Goal: Information Seeking & Learning: Learn about a topic

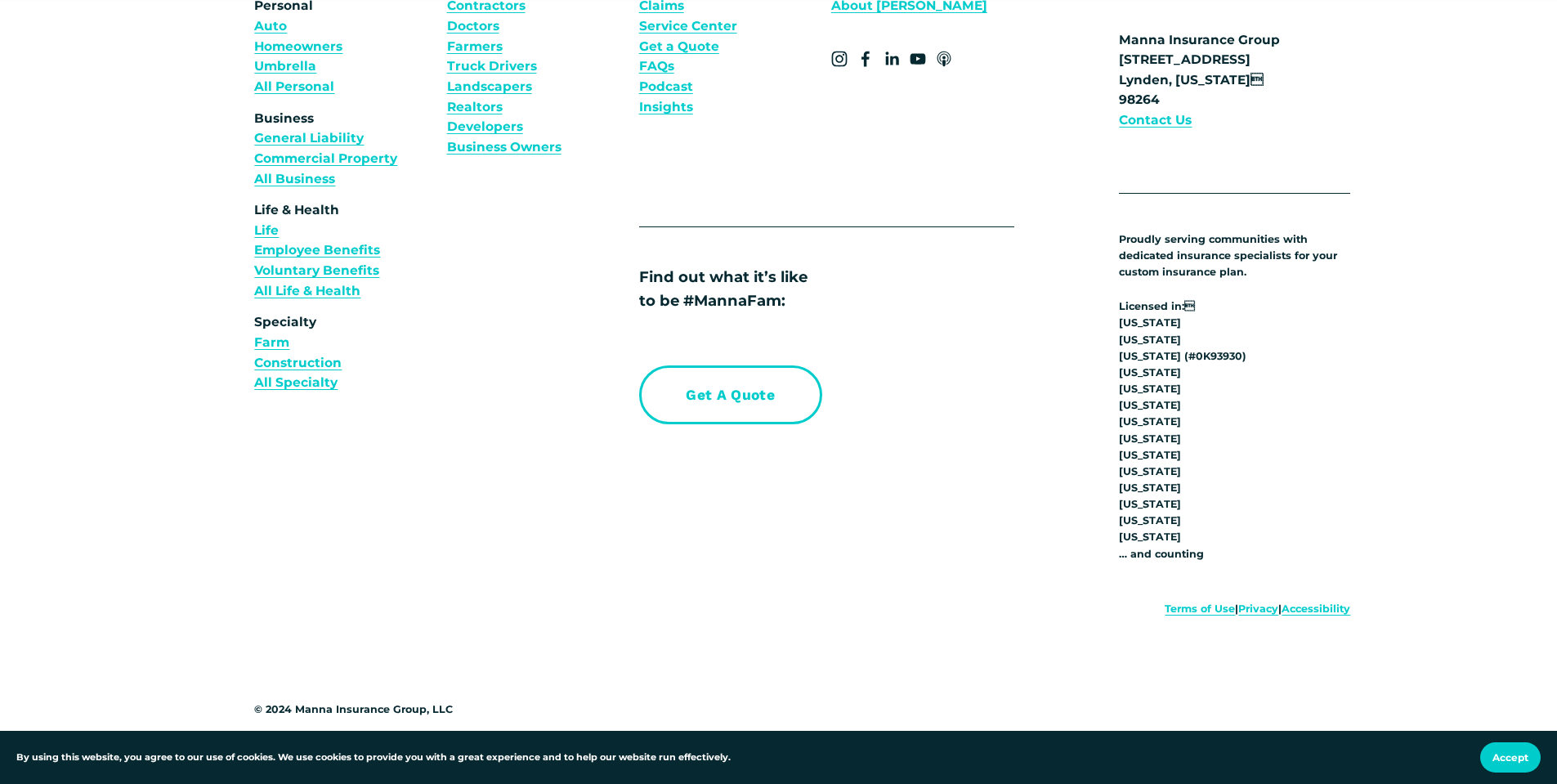
scroll to position [6516, 0]
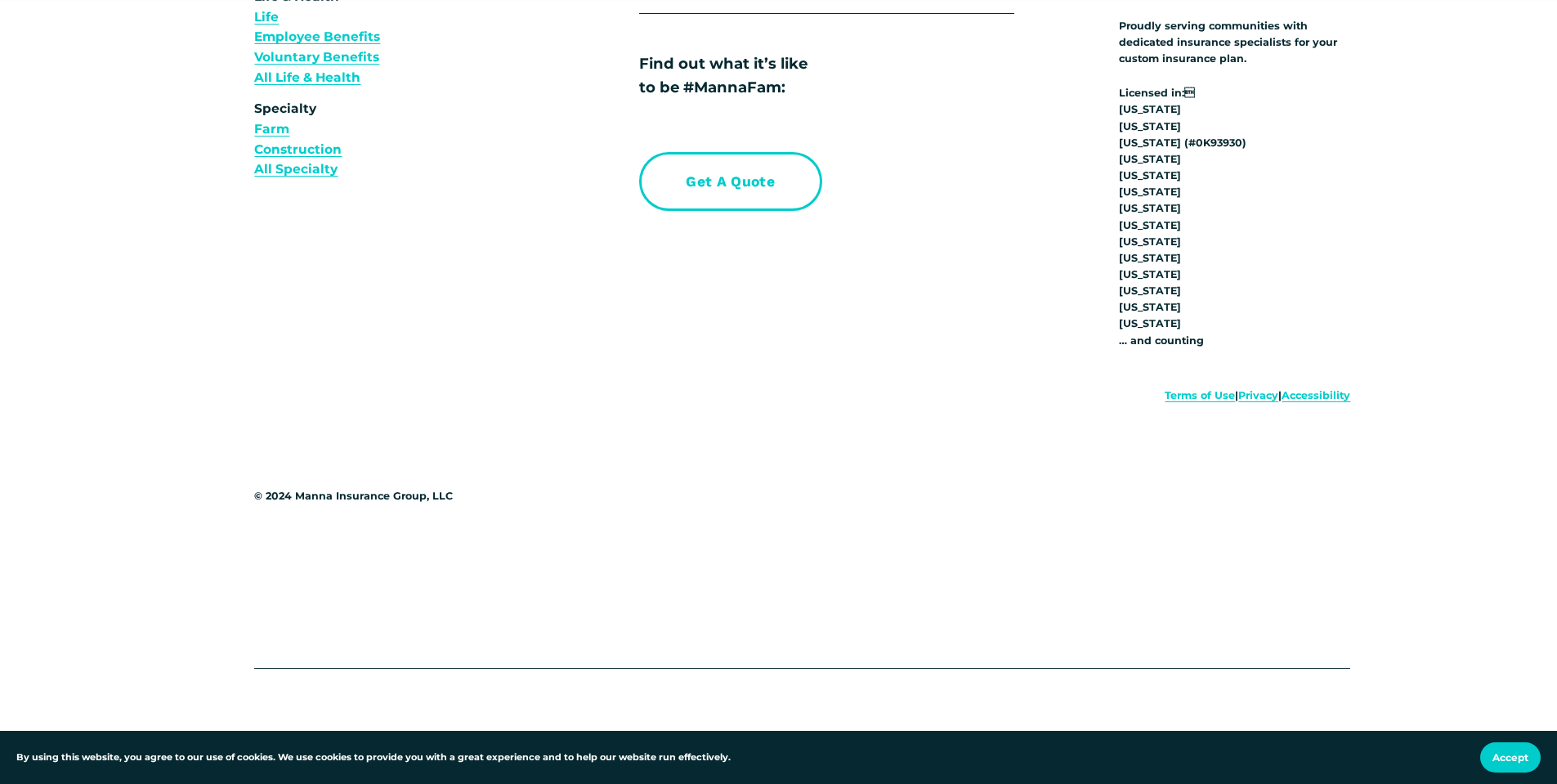
click at [1174, 394] on link "Terms of Use" at bounding box center [1200, 395] width 71 height 16
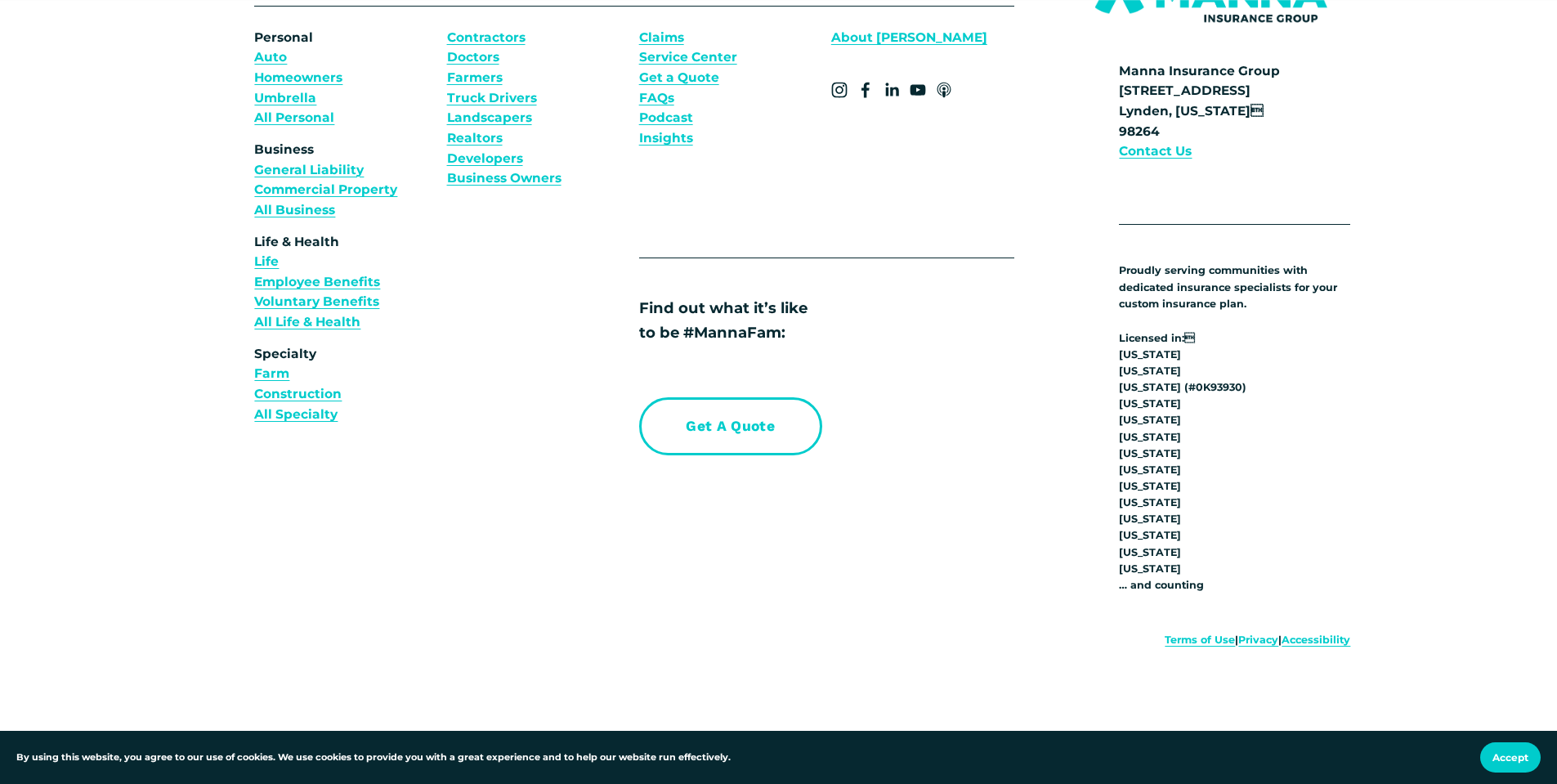
scroll to position [12820, 0]
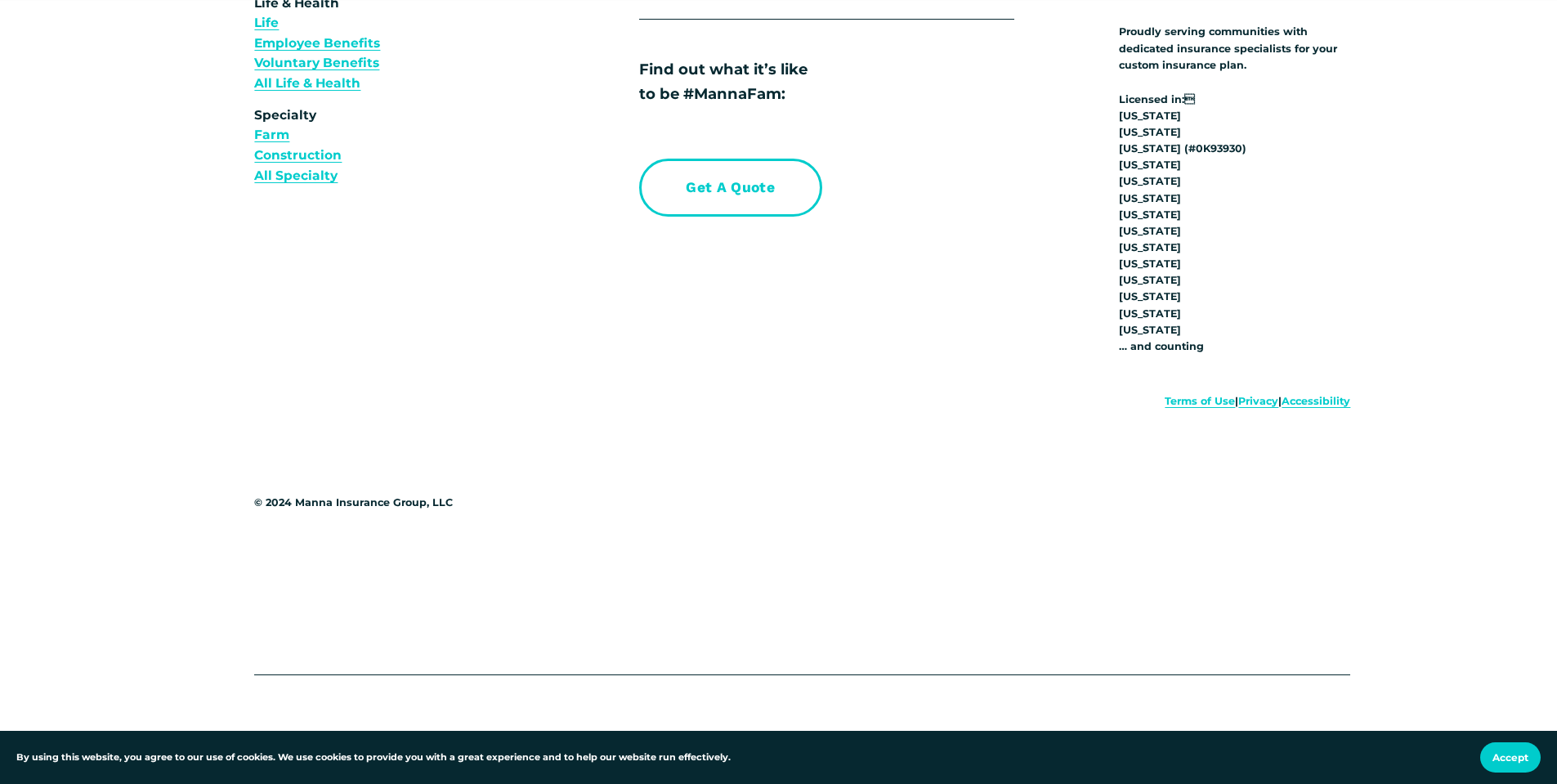
click at [1247, 397] on link "Privacy" at bounding box center [1258, 401] width 40 height 16
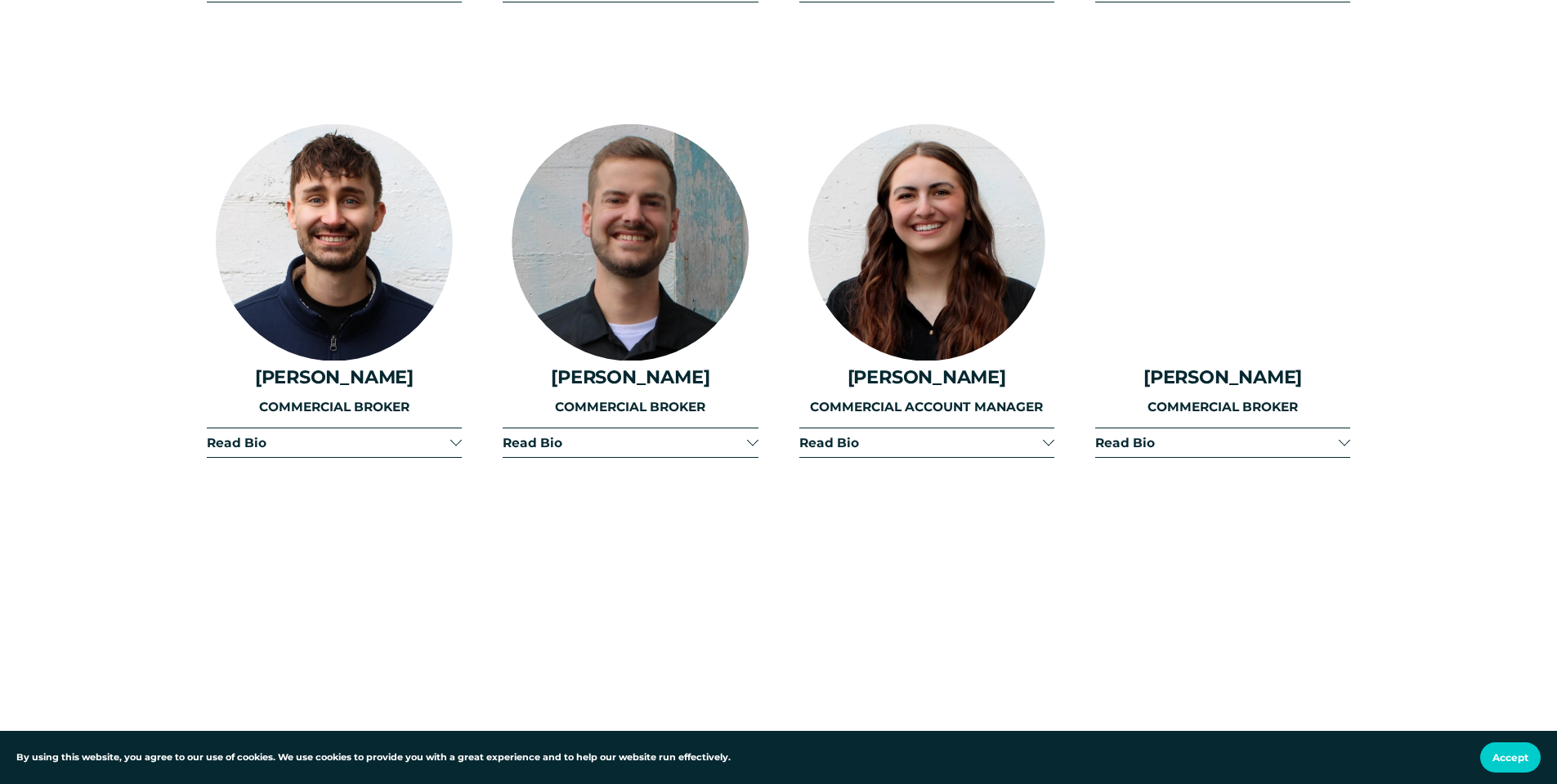
scroll to position [3024, 0]
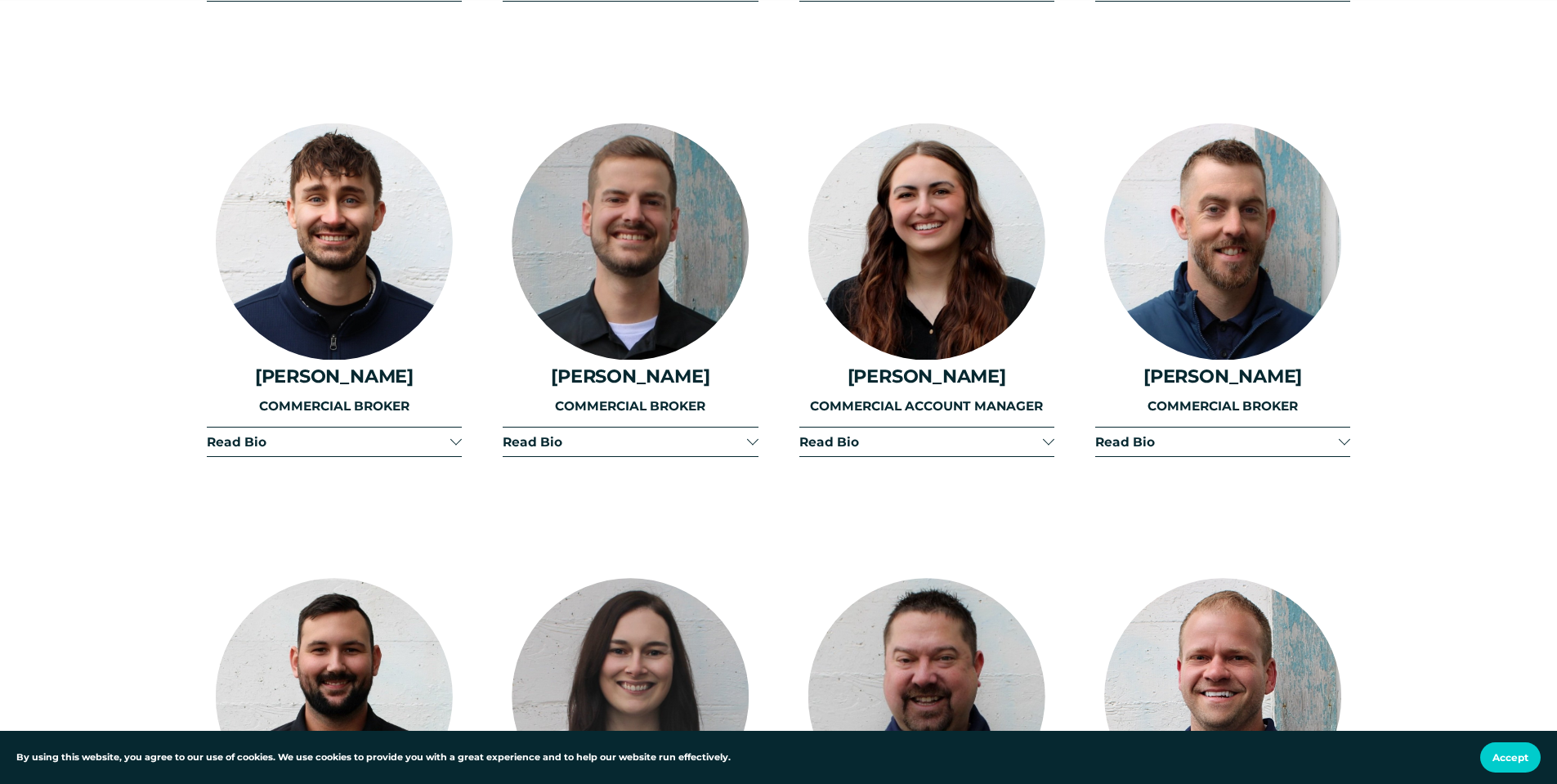
click at [937, 218] on div at bounding box center [926, 241] width 237 height 237
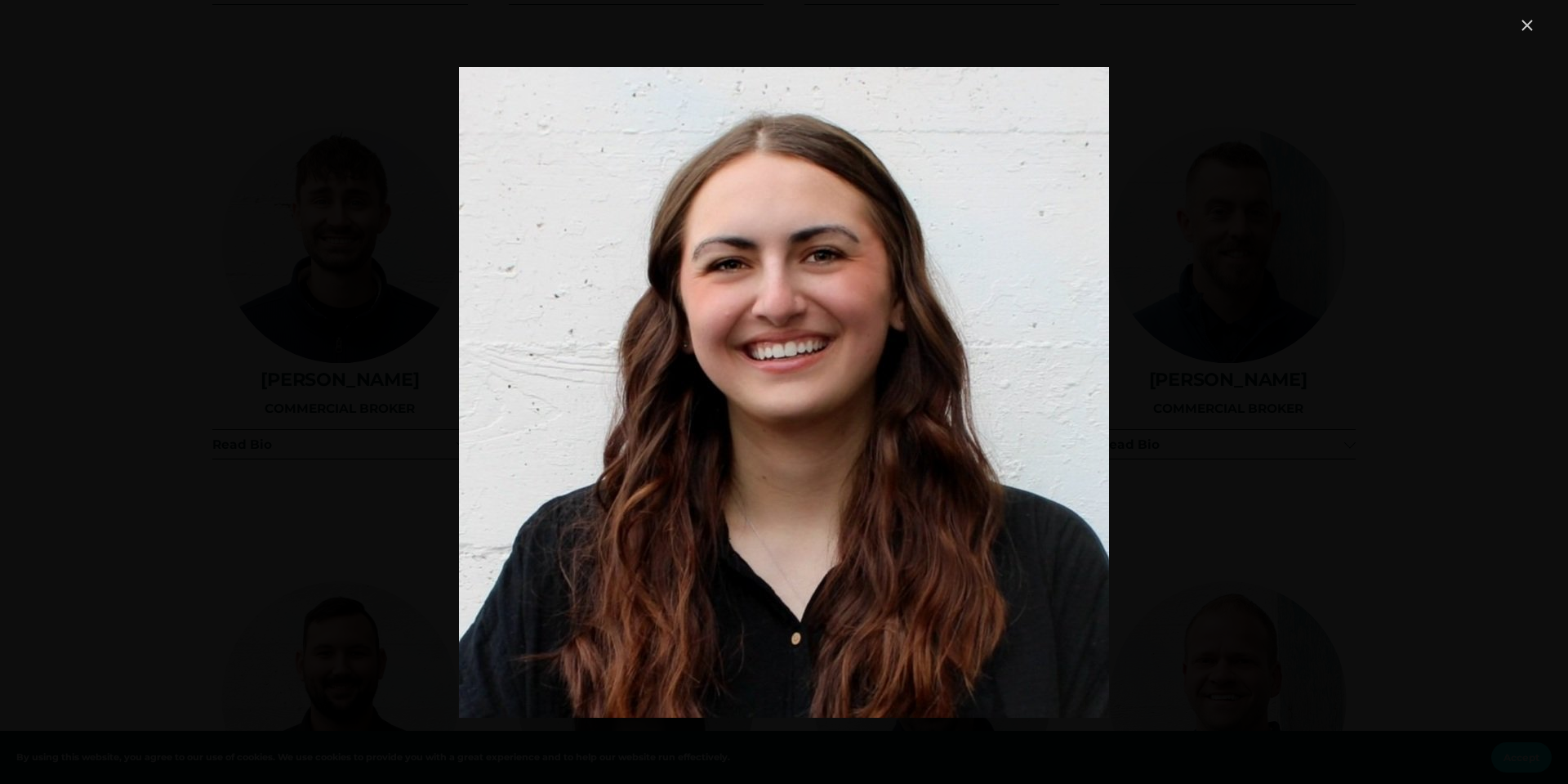
click at [1528, 23] on link "Close" at bounding box center [1527, 25] width 19 height 19
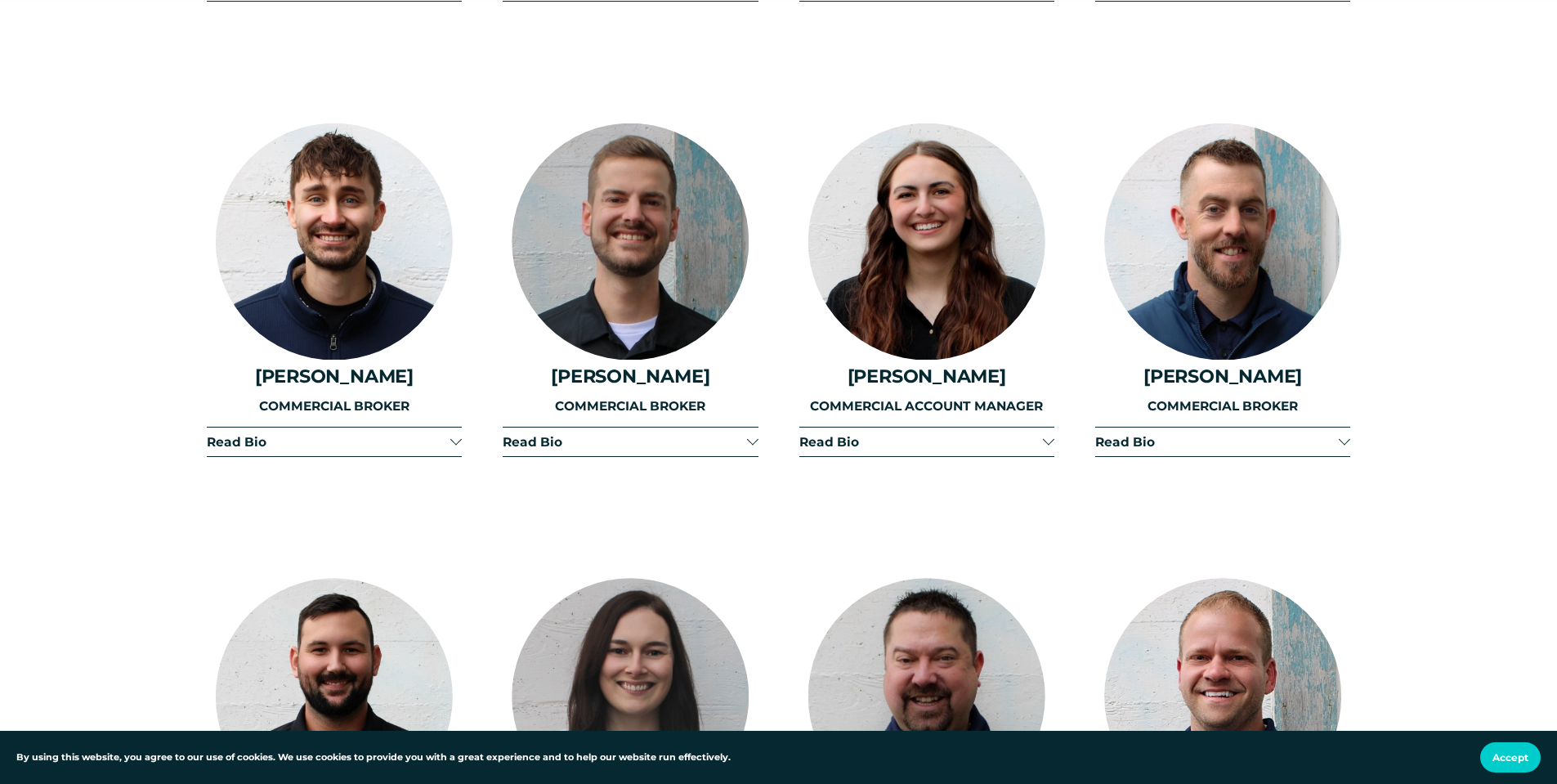
click at [1047, 434] on div at bounding box center [1049, 439] width 12 height 12
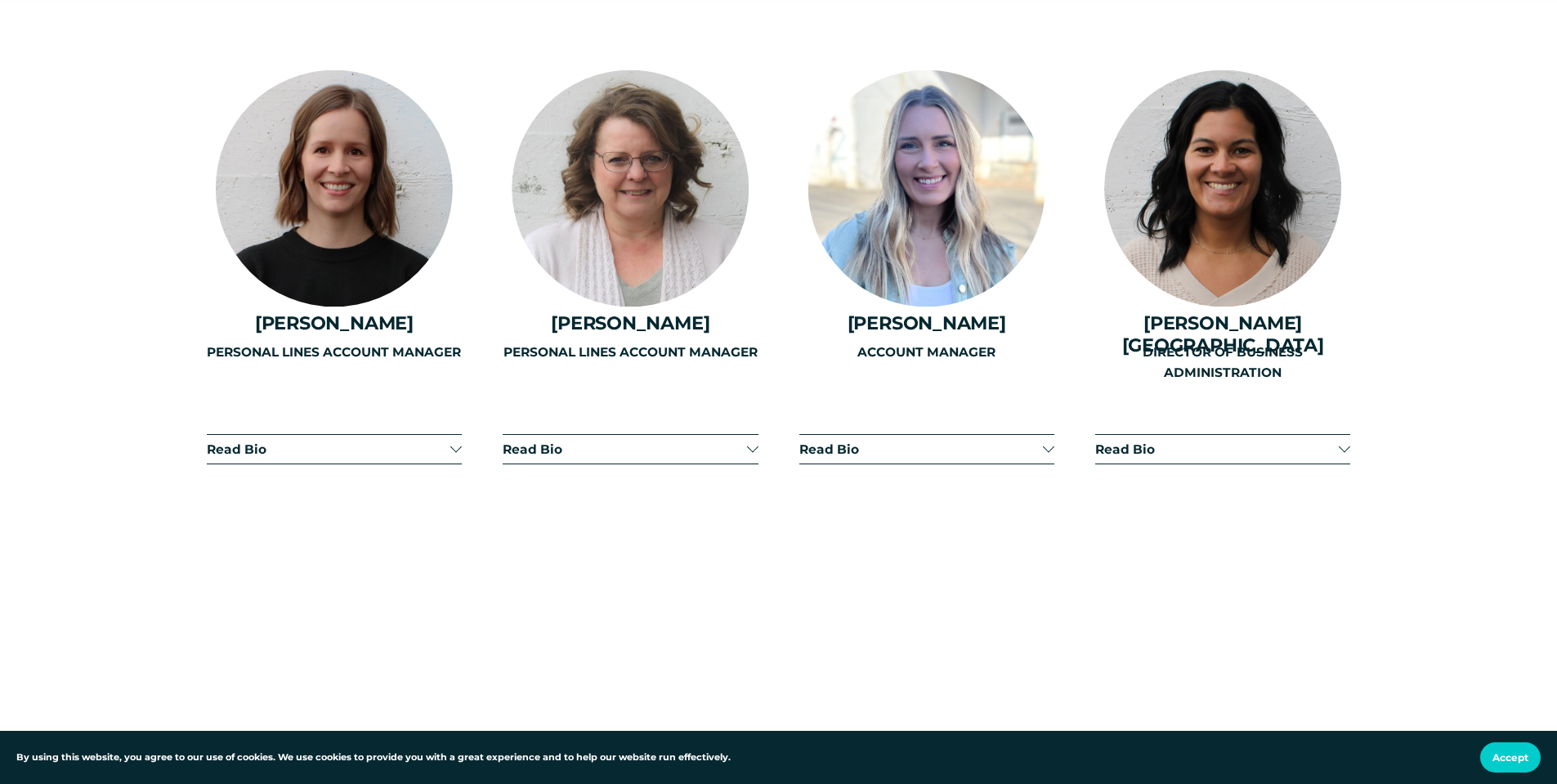
scroll to position [4086, 0]
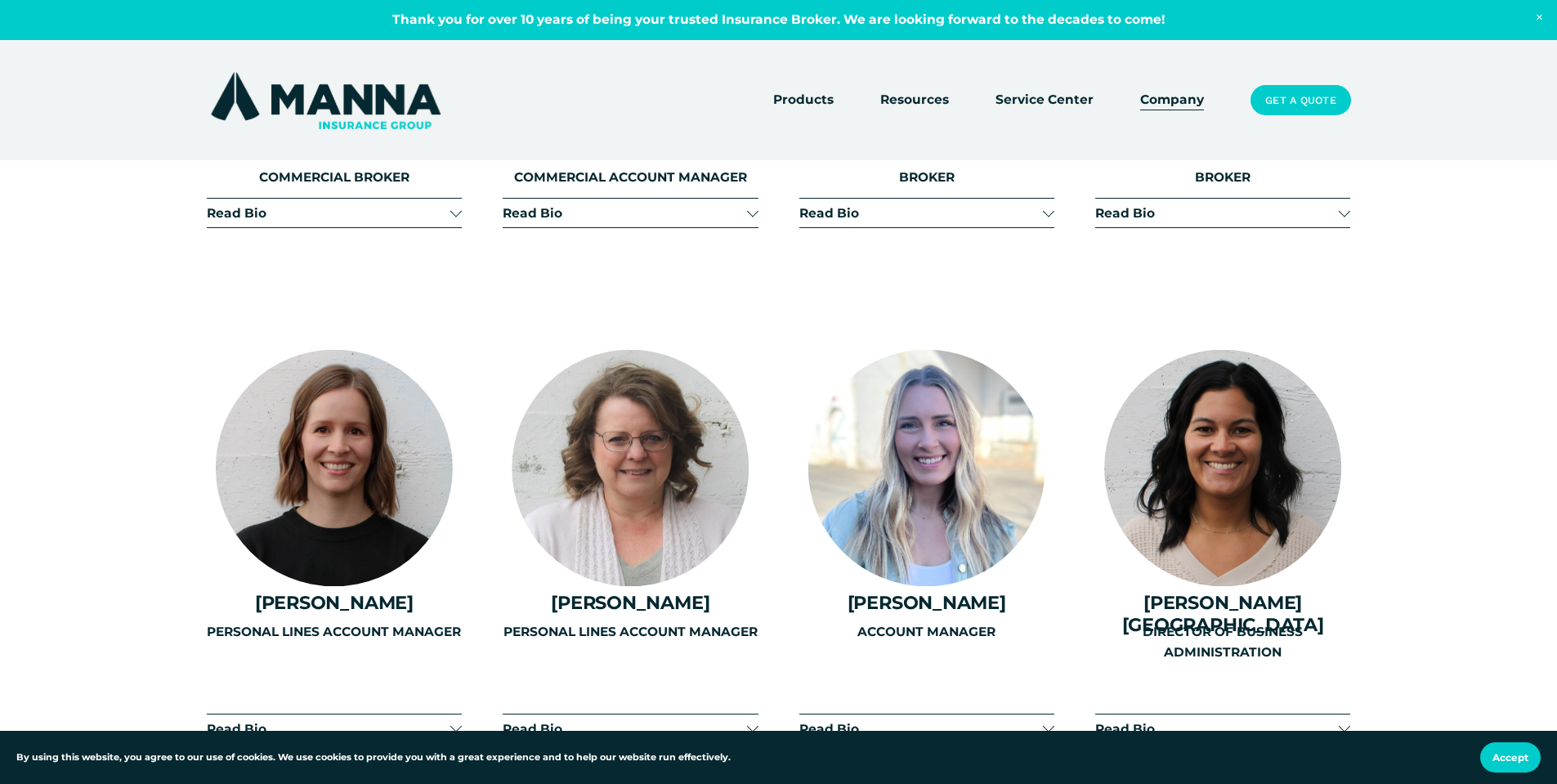
click at [946, 367] on div at bounding box center [926, 467] width 237 height 237
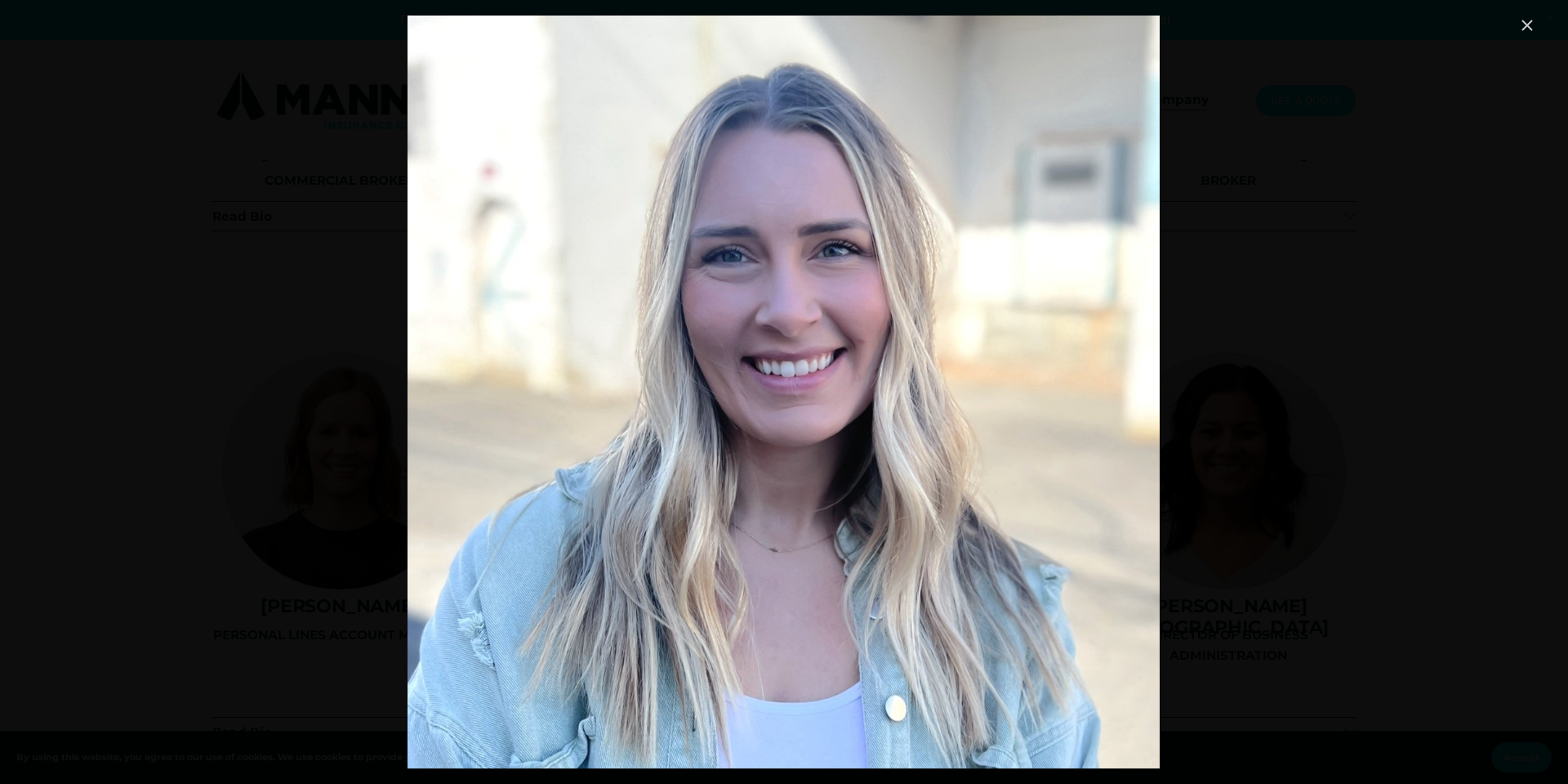
click at [1528, 23] on link "Close" at bounding box center [1527, 25] width 19 height 19
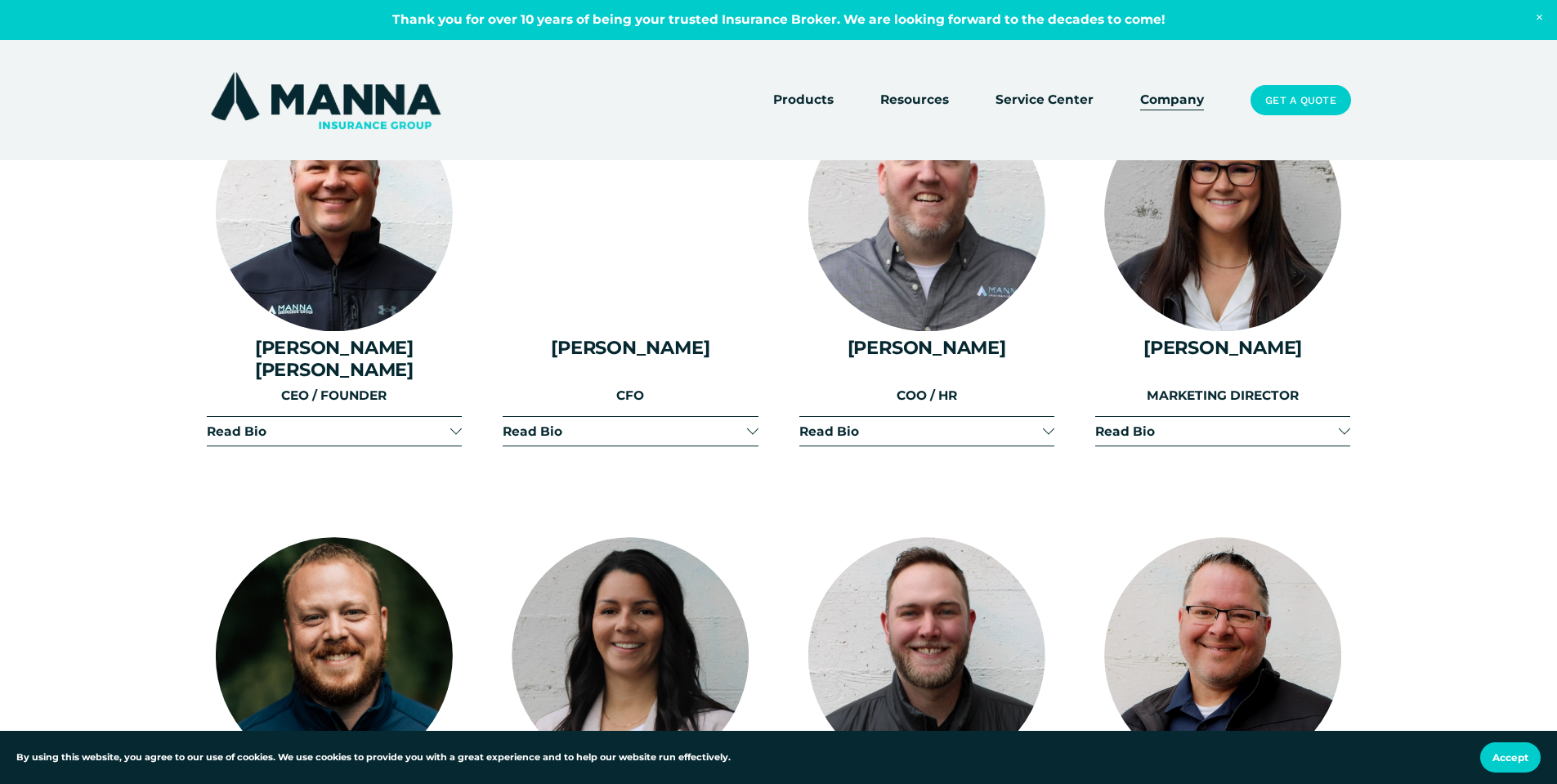
scroll to position [1798, 0]
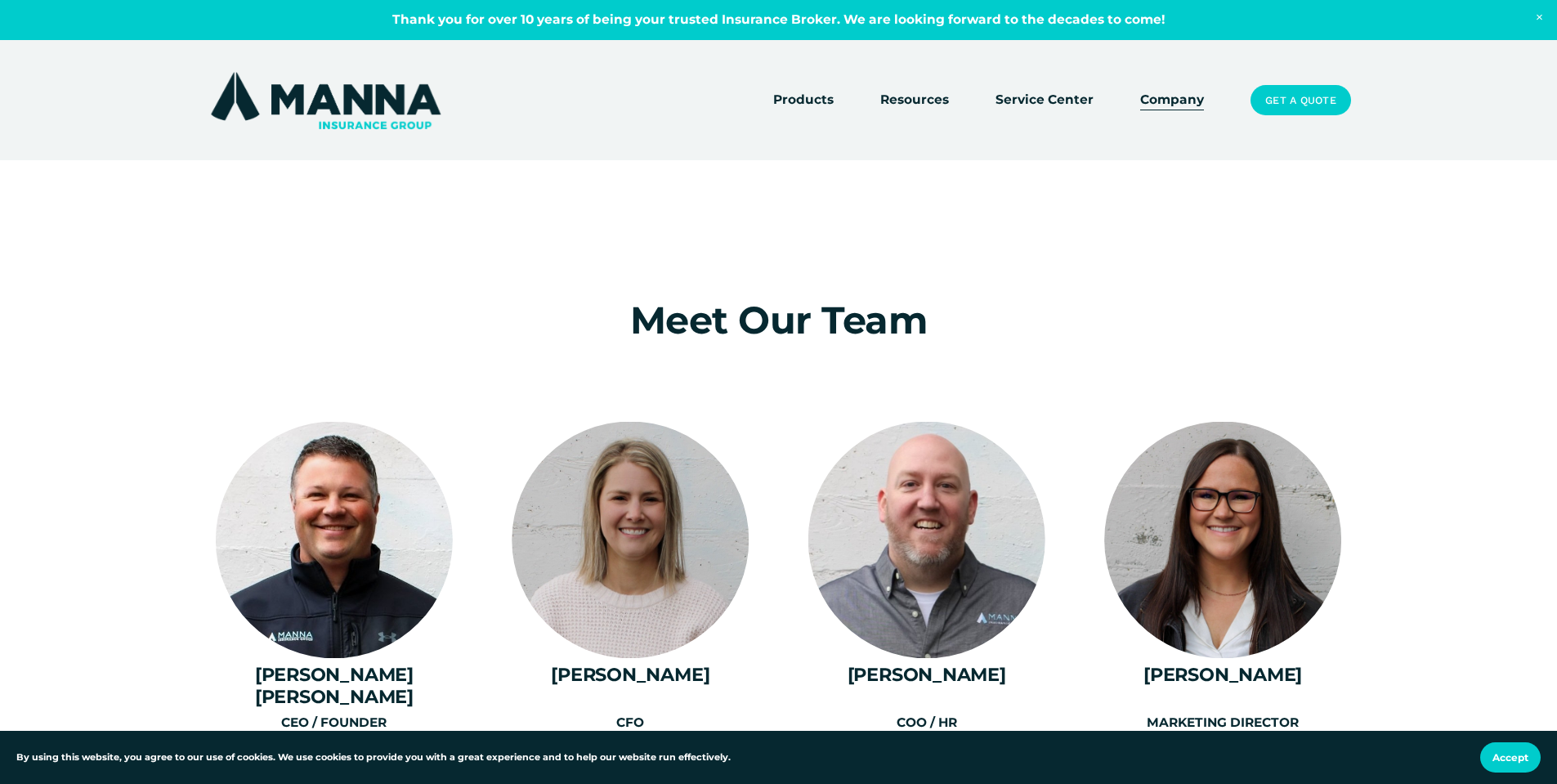
click at [919, 528] on div at bounding box center [926, 540] width 237 height 237
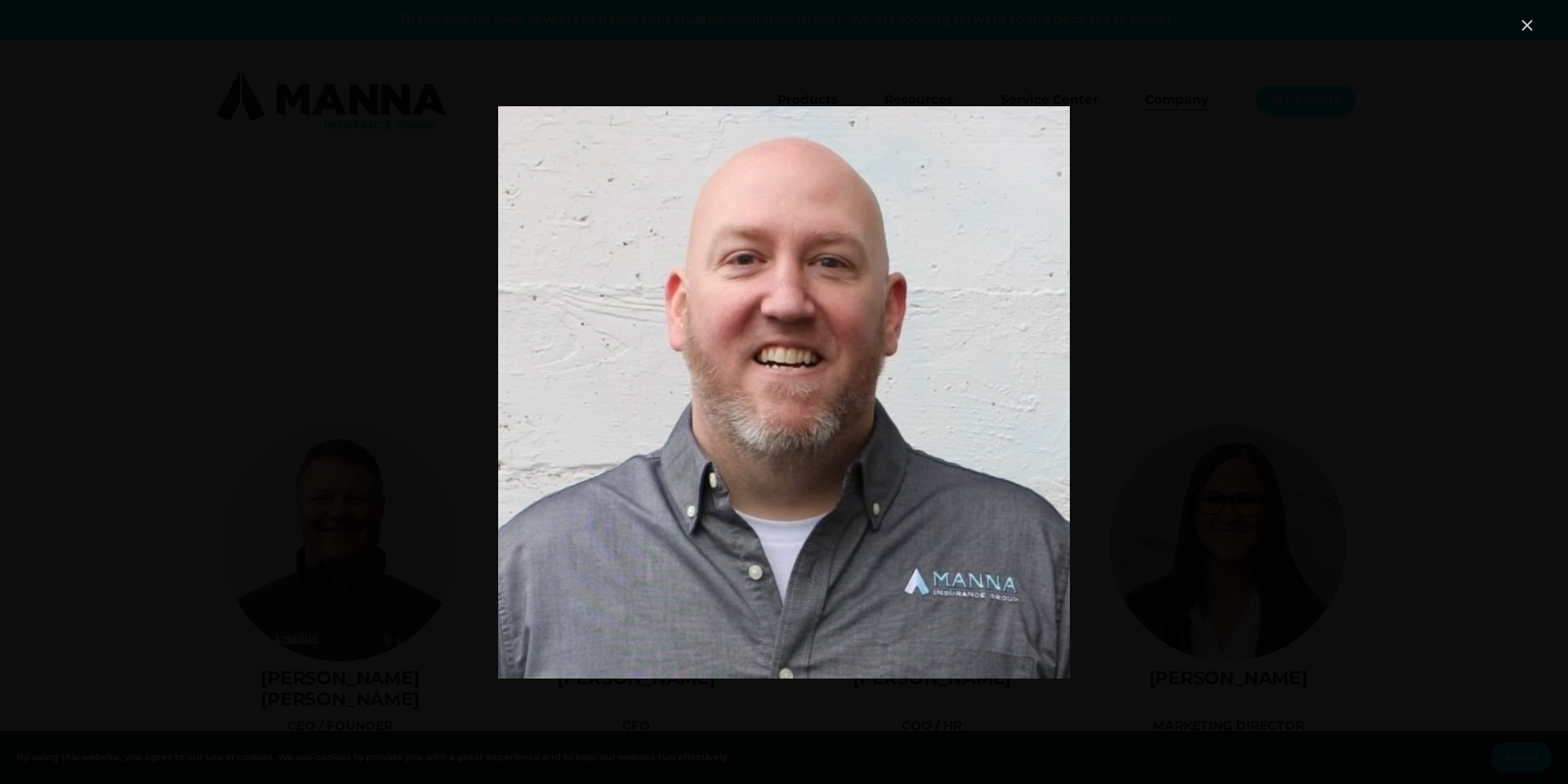
click at [1528, 24] on link "Close" at bounding box center [1527, 25] width 19 height 19
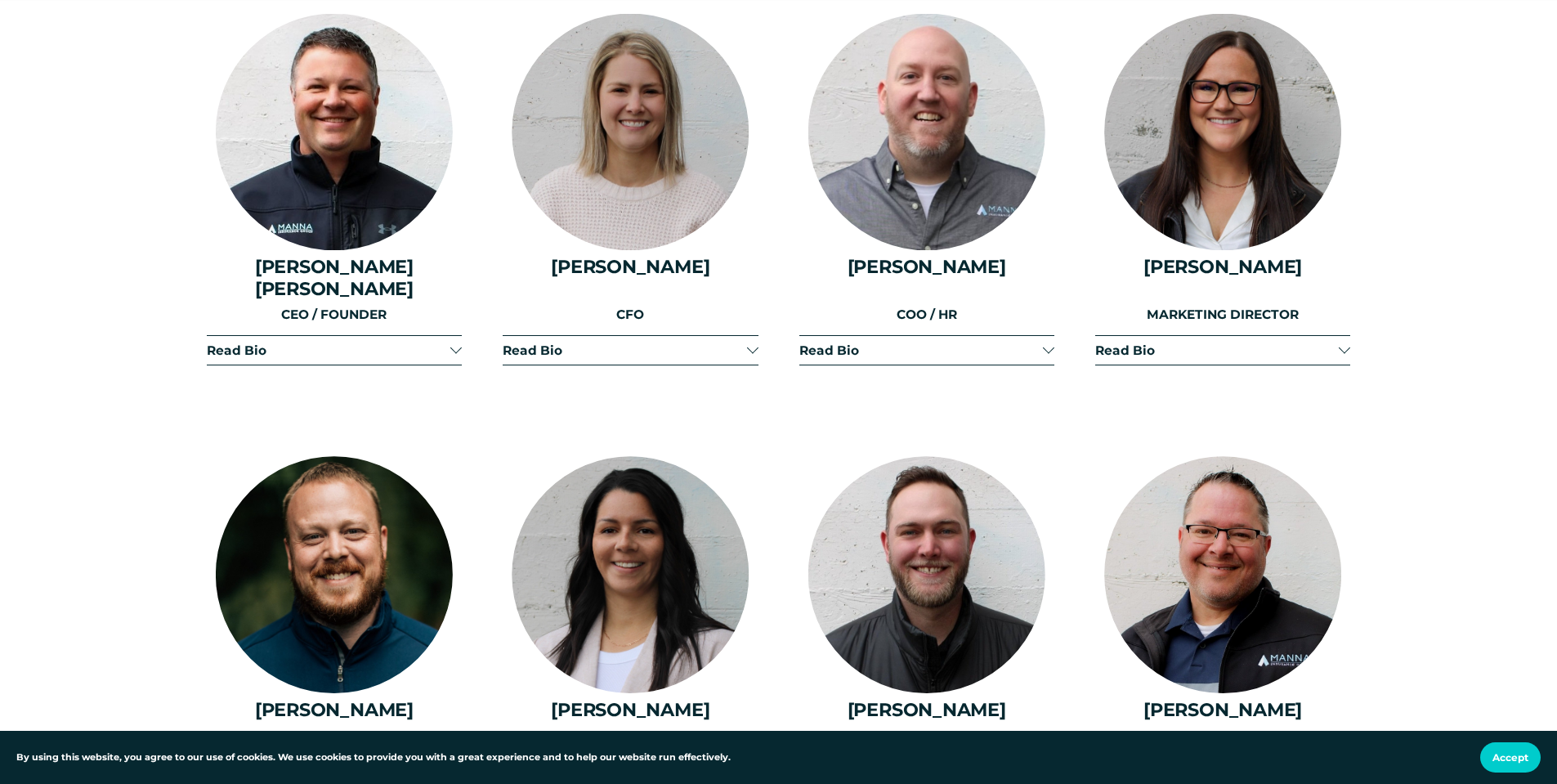
scroll to position [2206, 0]
click at [986, 342] on span "Read Bio" at bounding box center [921, 350] width 243 height 15
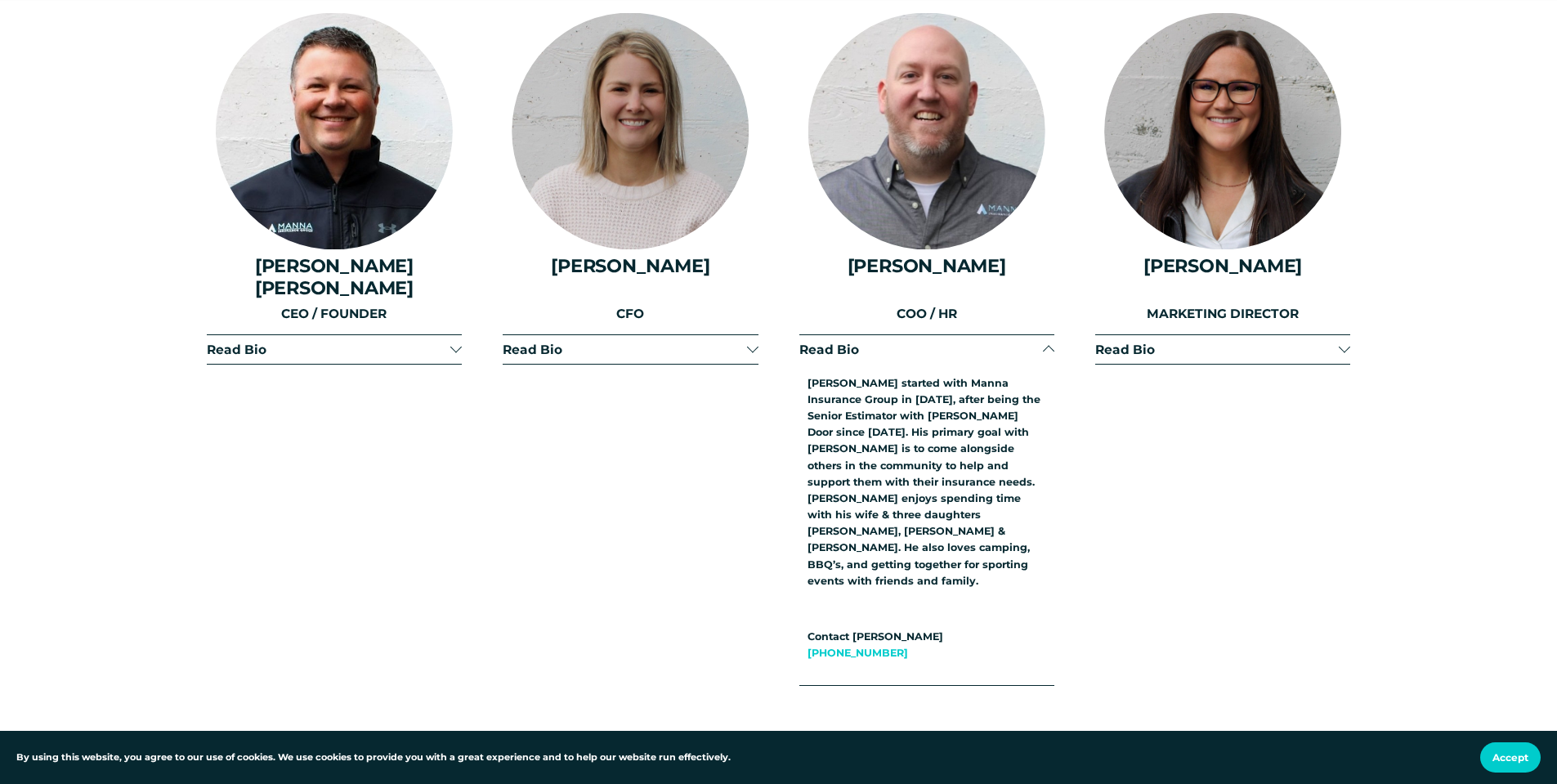
click at [1050, 346] on div at bounding box center [1049, 351] width 12 height 12
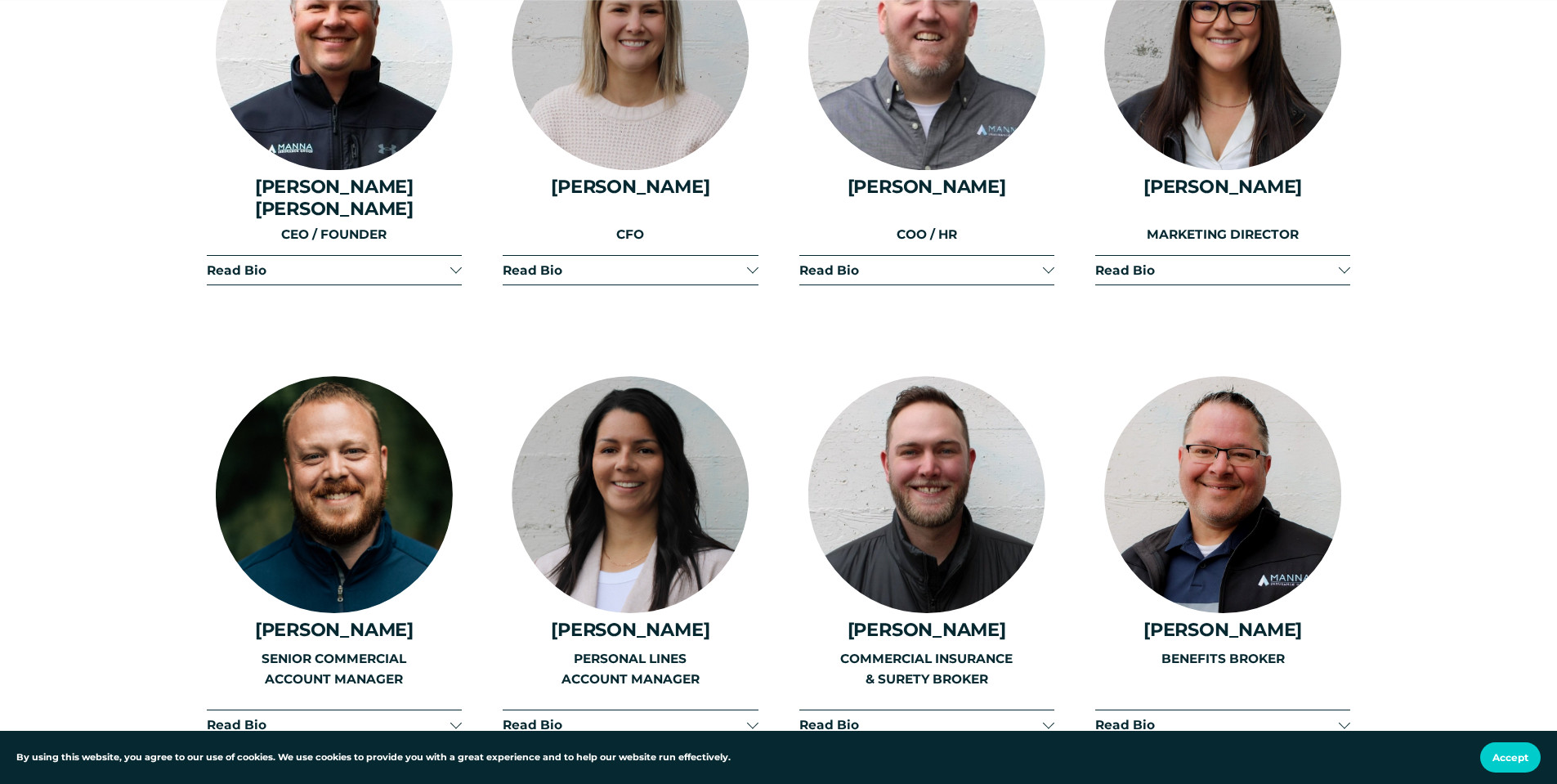
scroll to position [2451, 0]
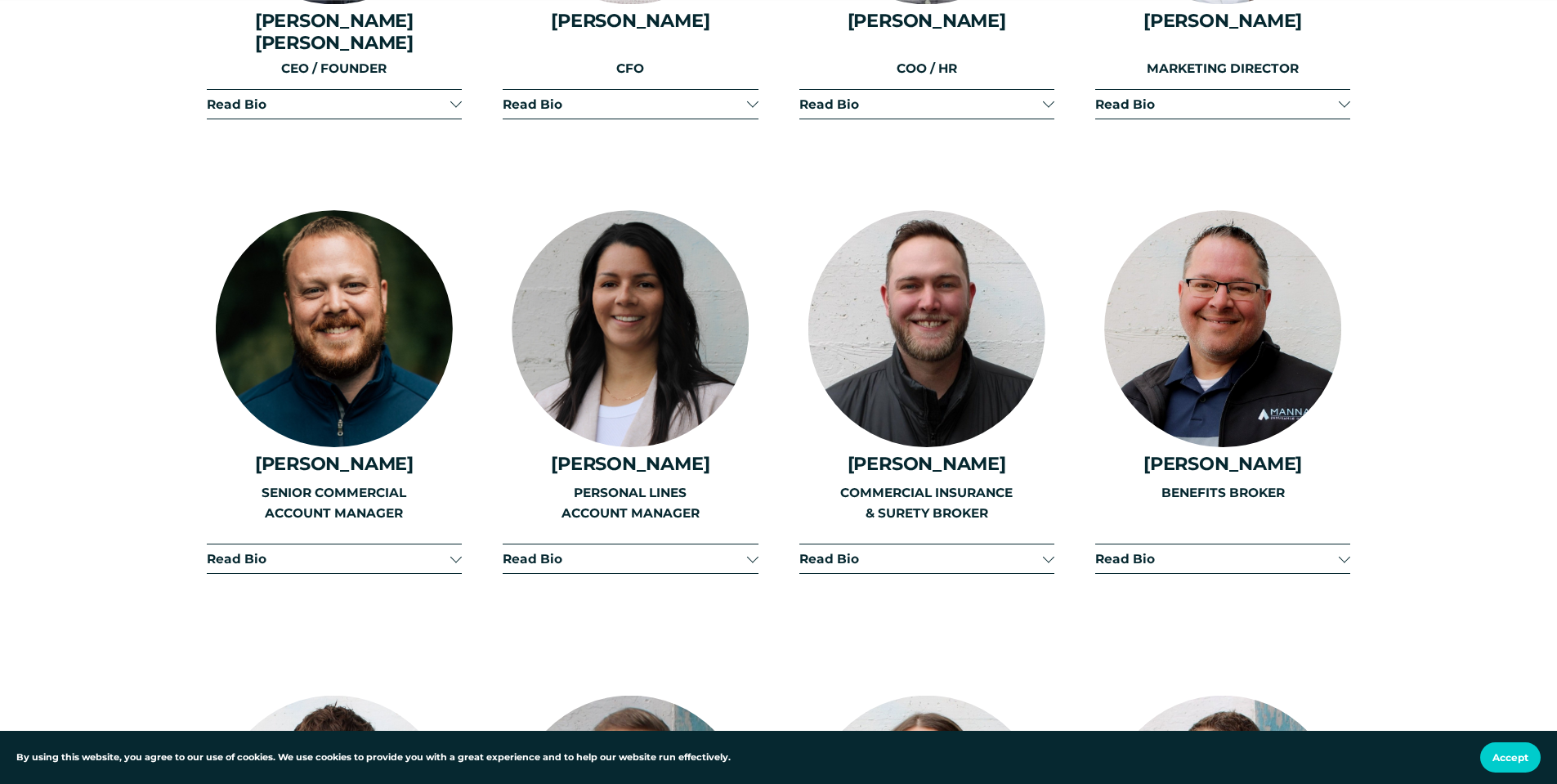
click at [449, 550] on span "Read Bio" at bounding box center [328, 558] width 243 height 15
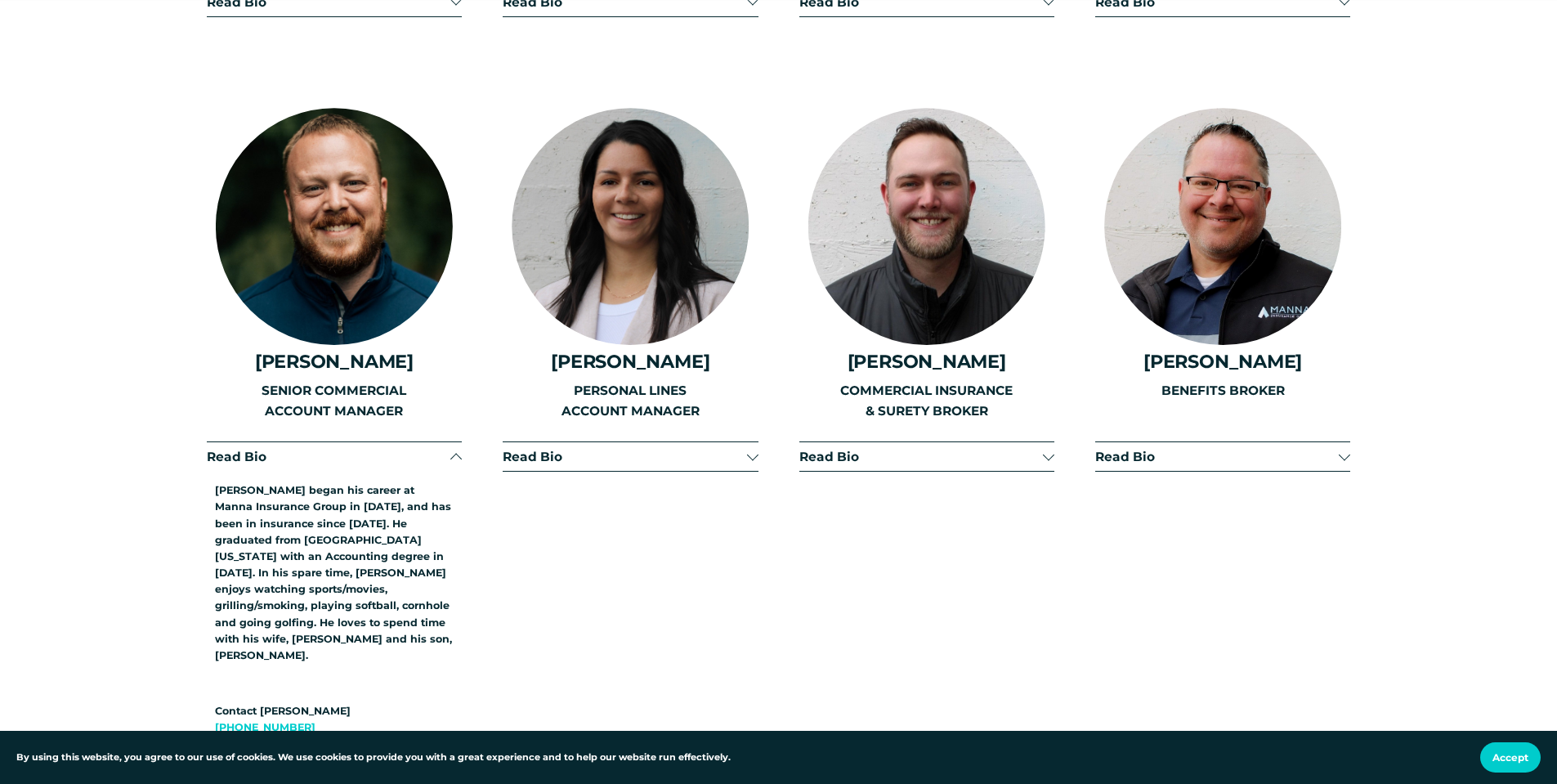
scroll to position [2697, 0]
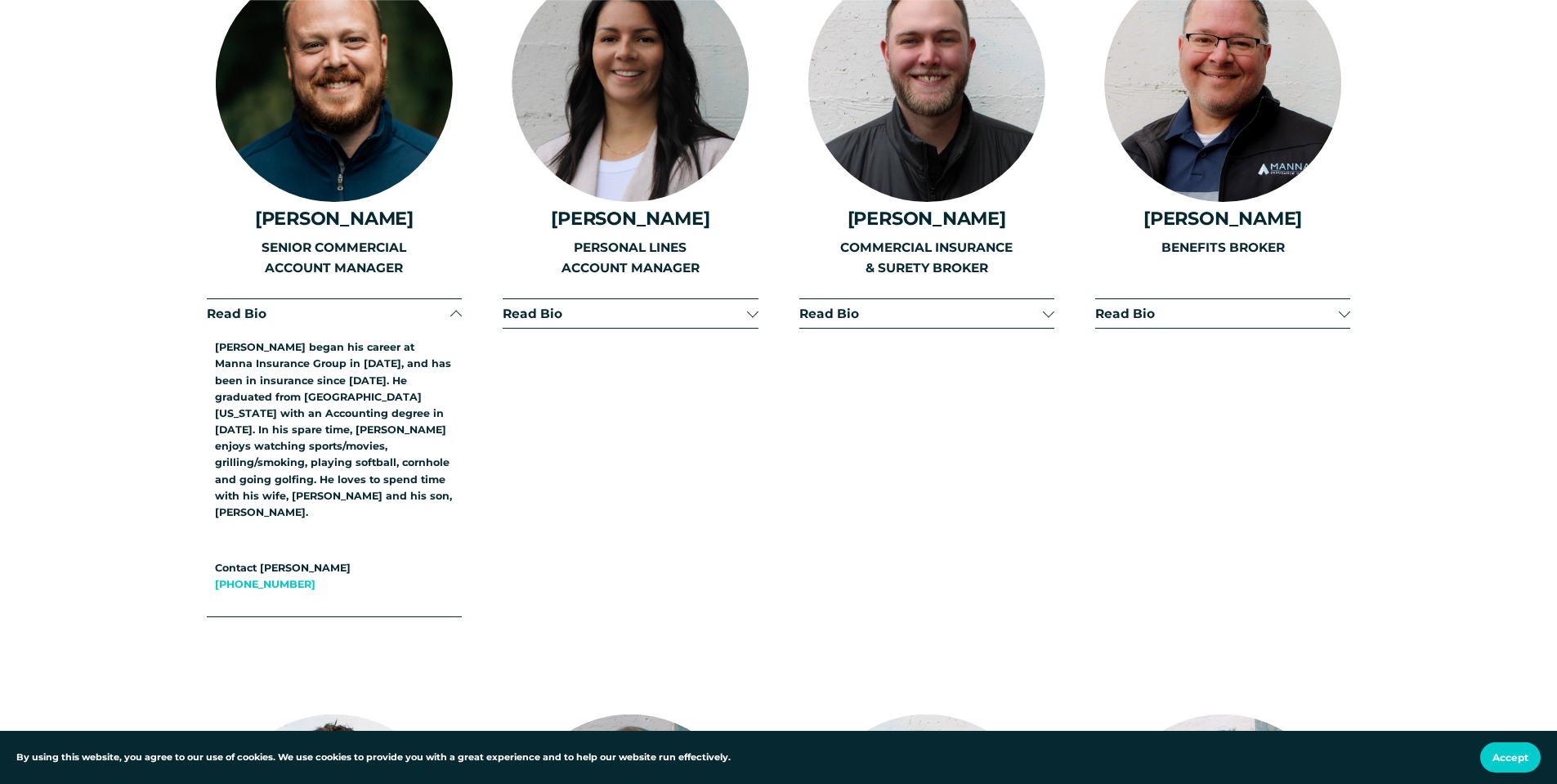
click at [455, 310] on div at bounding box center [456, 316] width 12 height 12
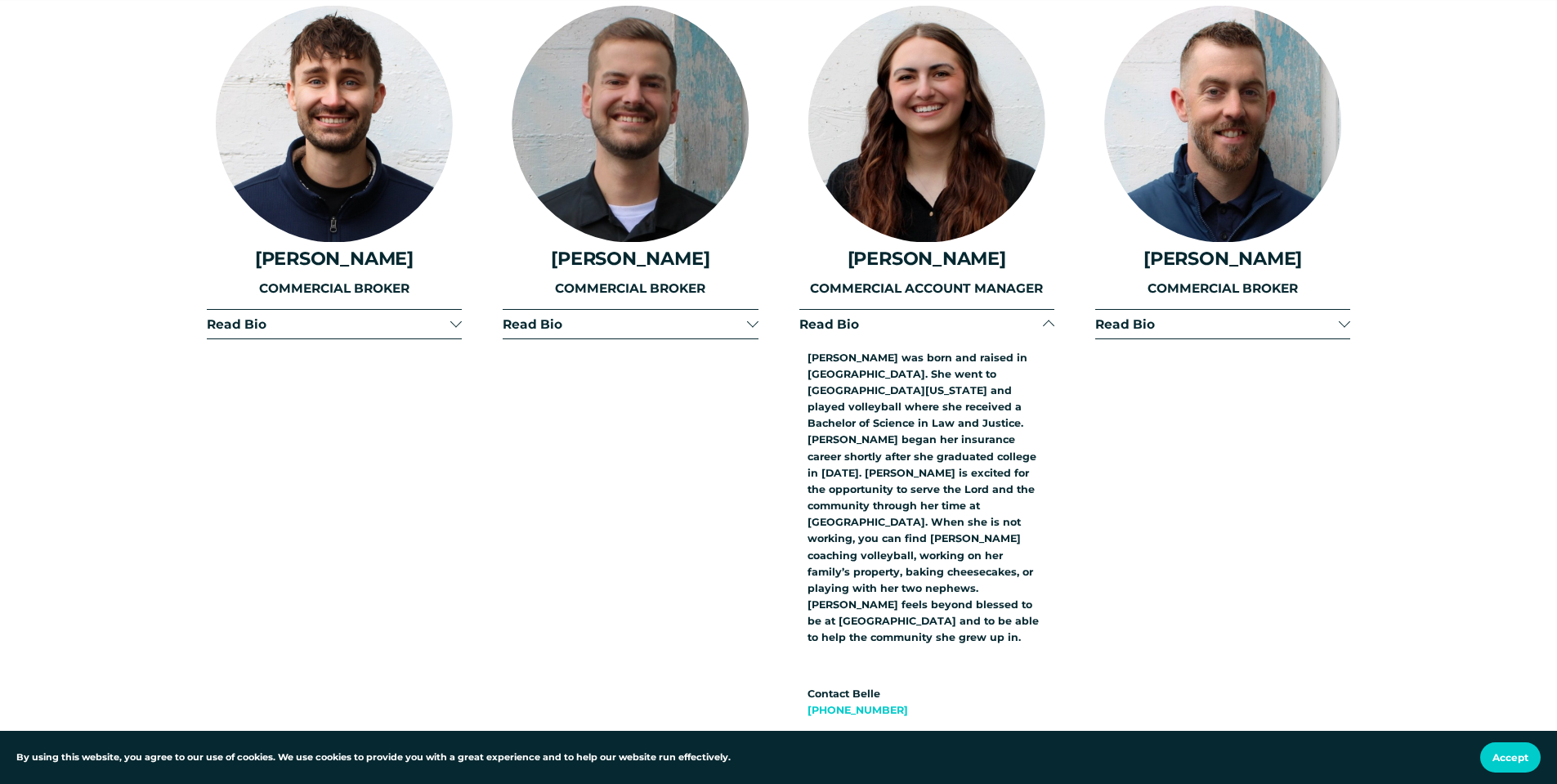
scroll to position [3187, 0]
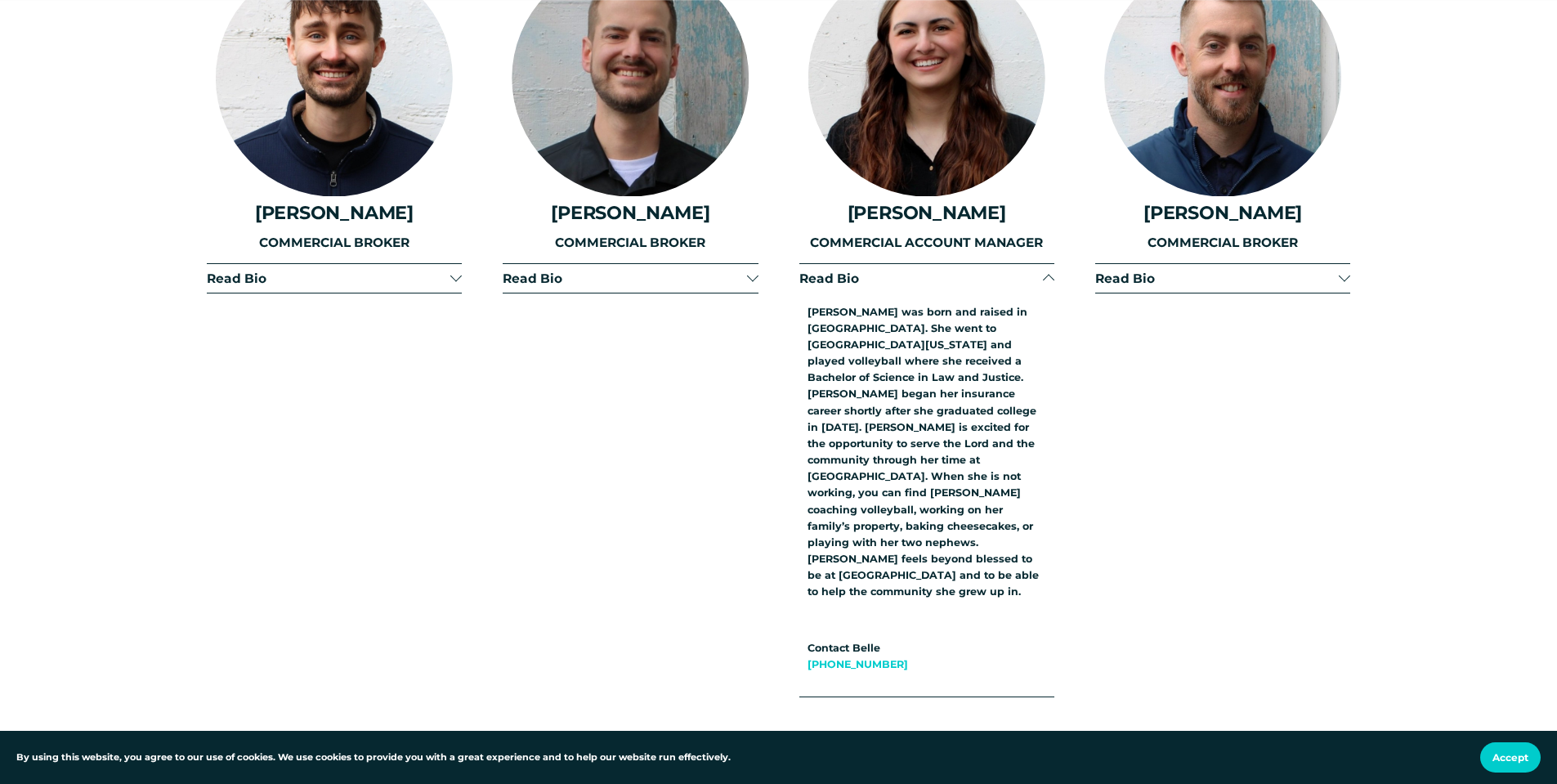
click at [451, 272] on div at bounding box center [456, 278] width 12 height 12
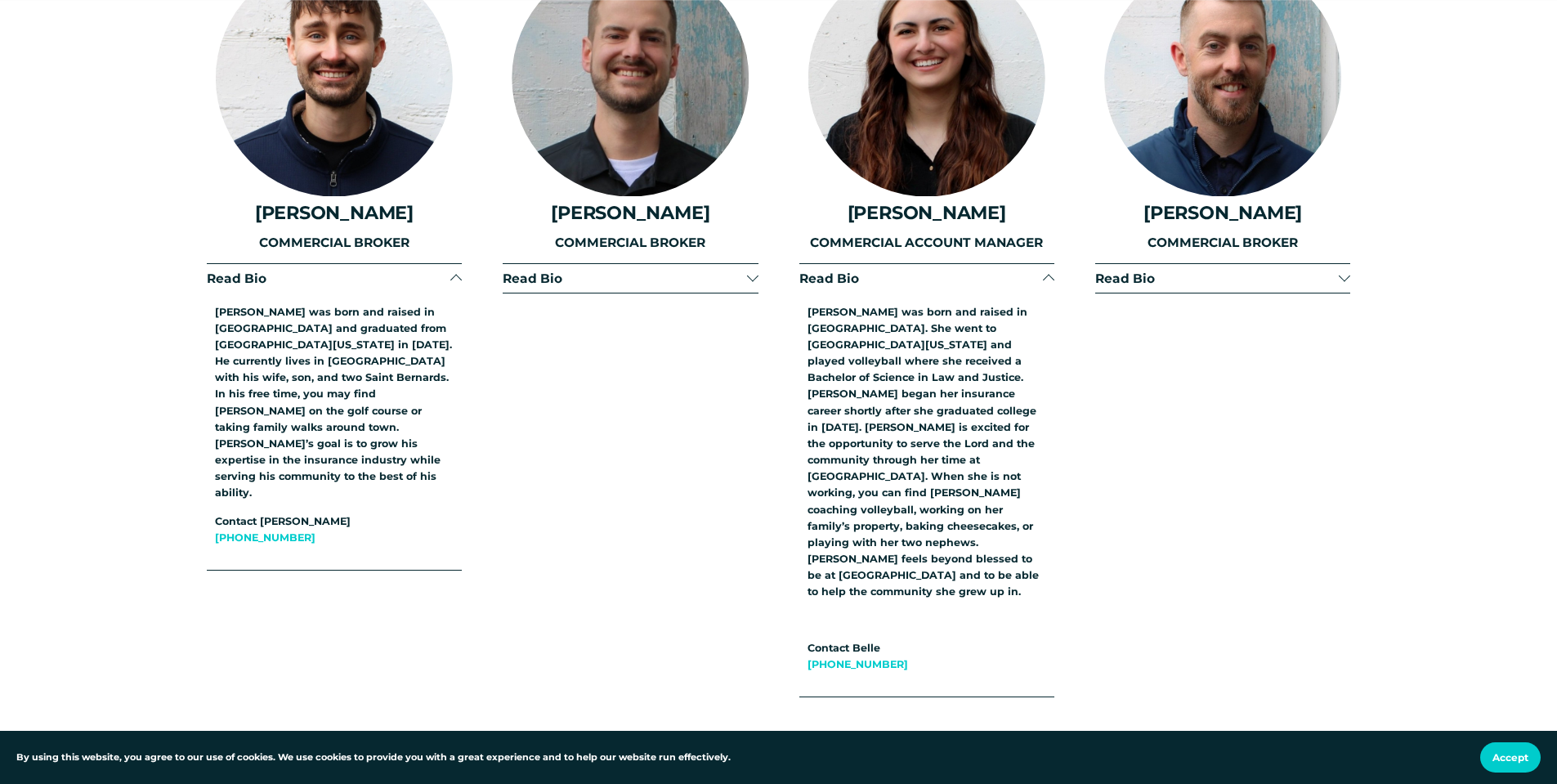
click at [451, 274] on div at bounding box center [456, 280] width 12 height 12
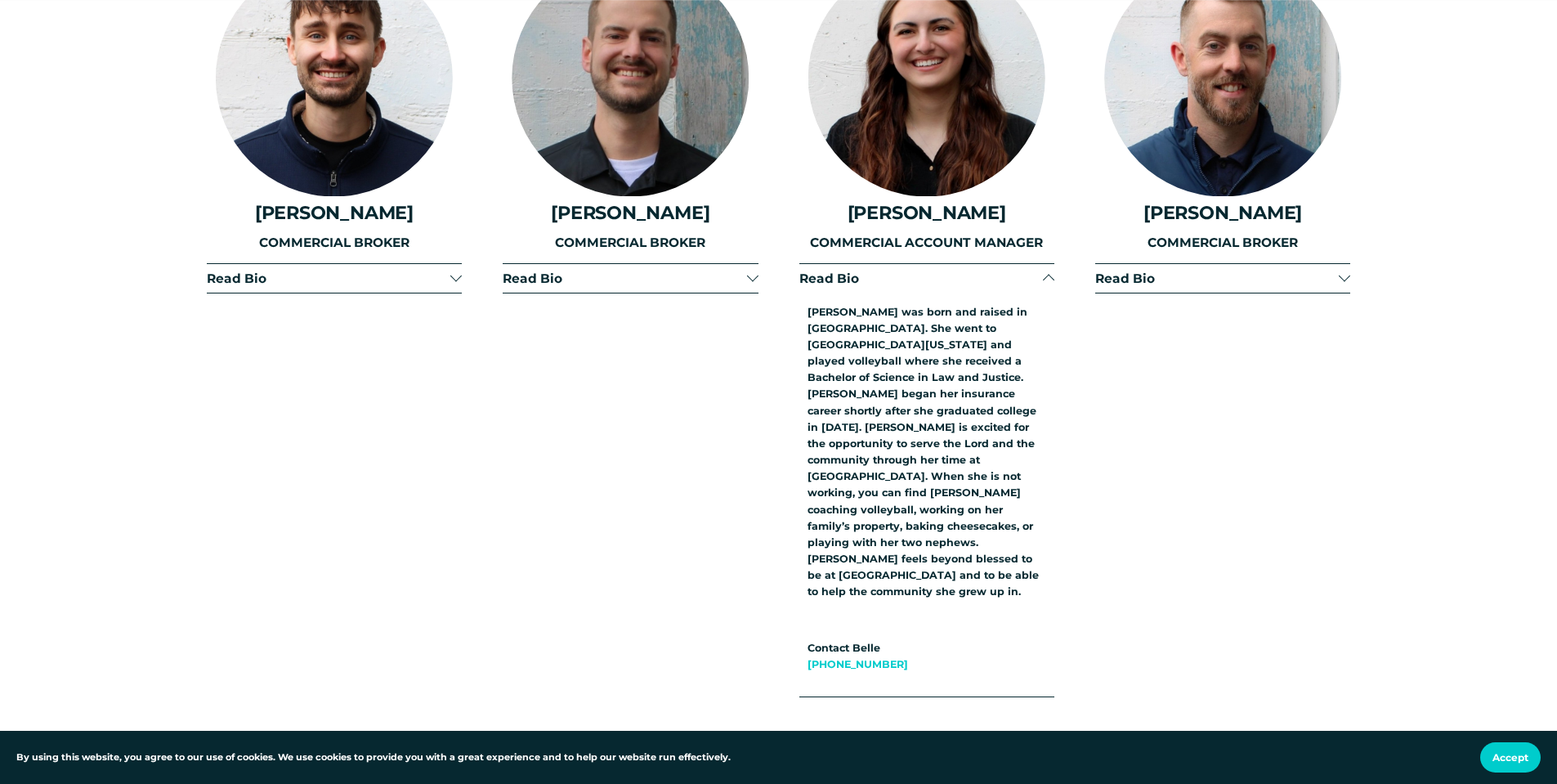
click at [1043, 272] on div at bounding box center [1049, 278] width 12 height 12
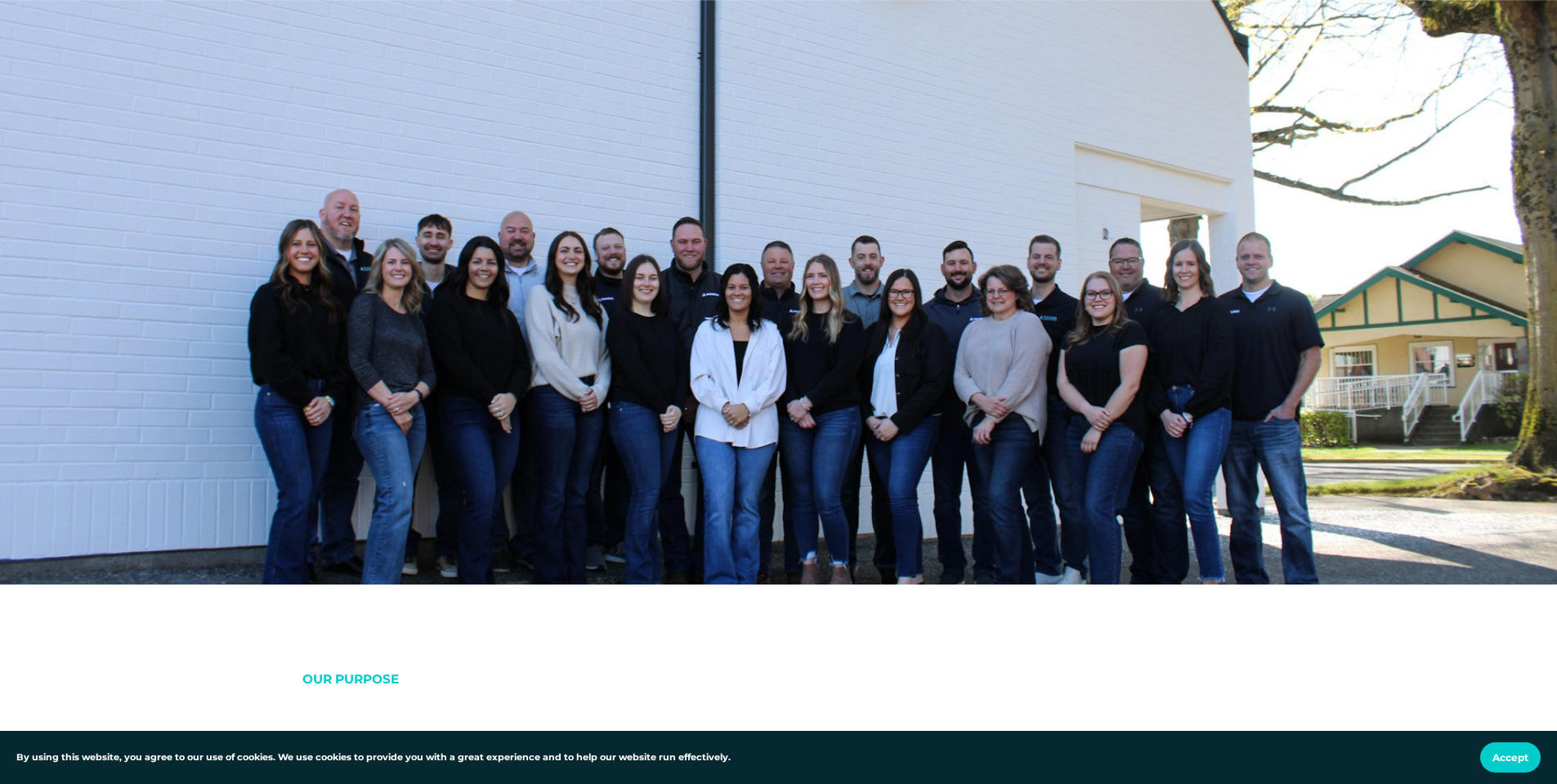
scroll to position [981, 0]
